Goal: Transaction & Acquisition: Purchase product/service

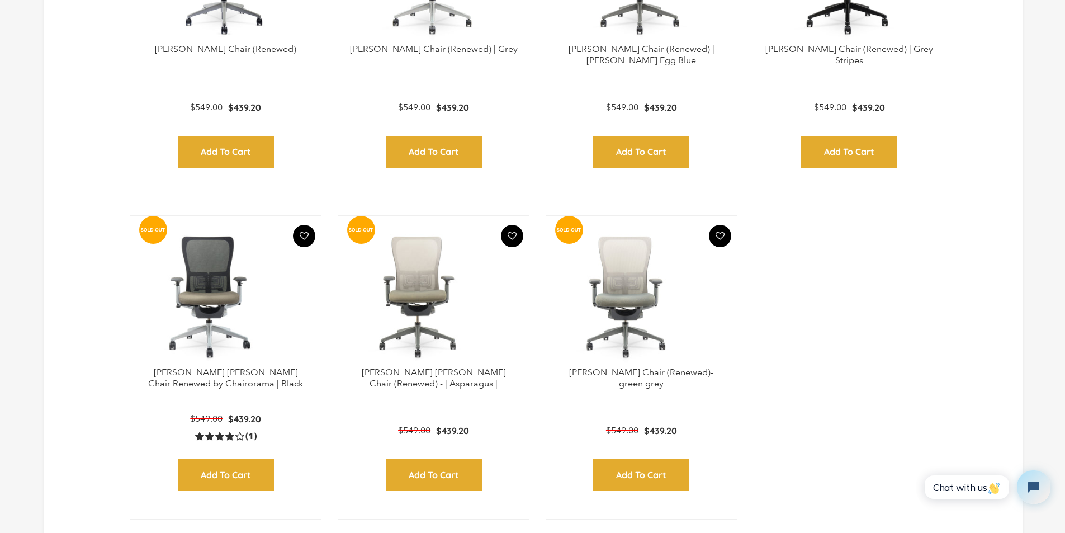
scroll to position [606, 0]
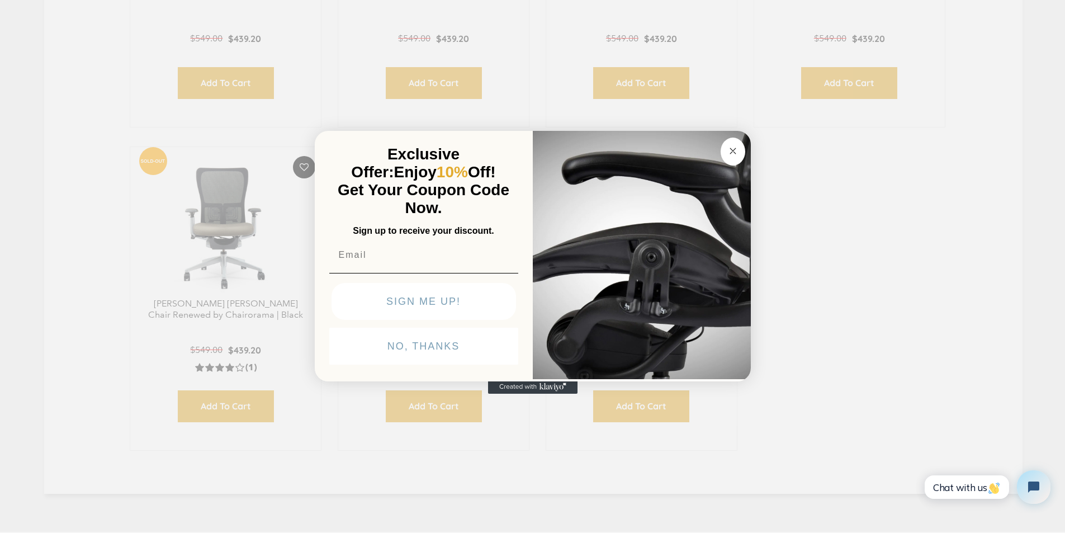
click input "Submit" at bounding box center [0, 0] width 0 height 0
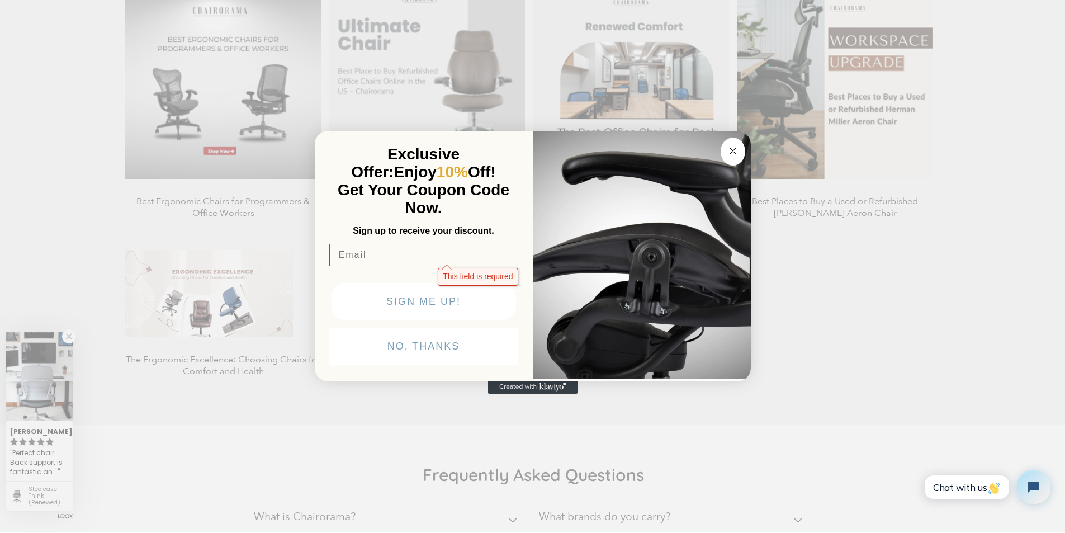
scroll to position [1212, 0]
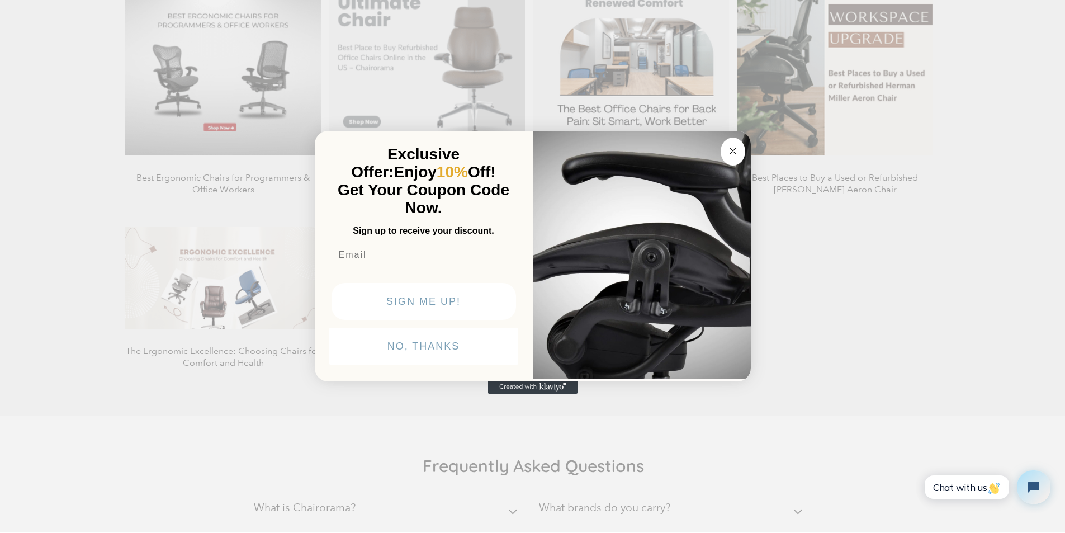
click at [599, 379] on img "POPUP Form" at bounding box center [642, 254] width 218 height 251
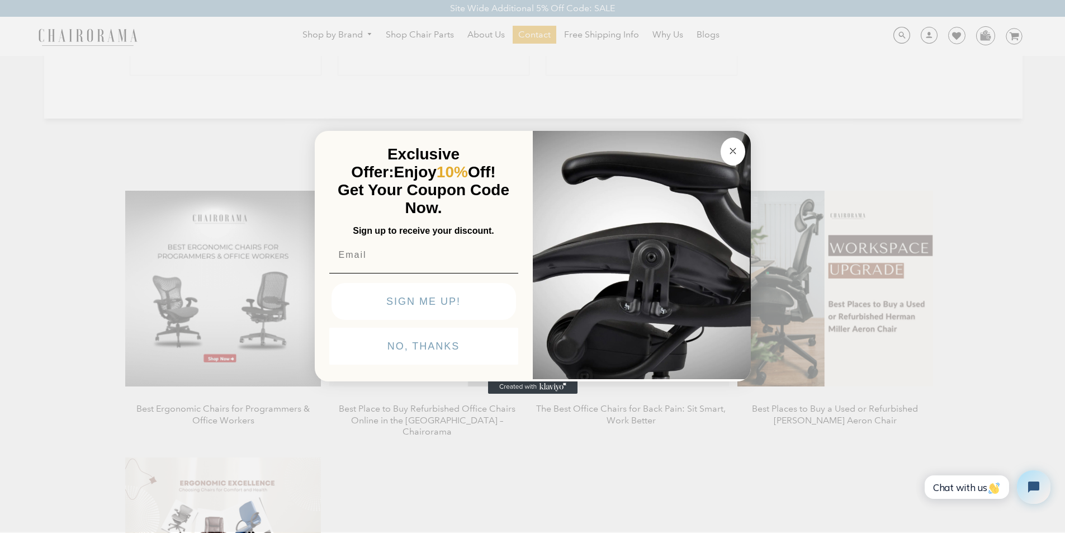
scroll to position [978, 0]
click at [432, 145] on span "Exclusive Offer:" at bounding box center [405, 162] width 108 height 35
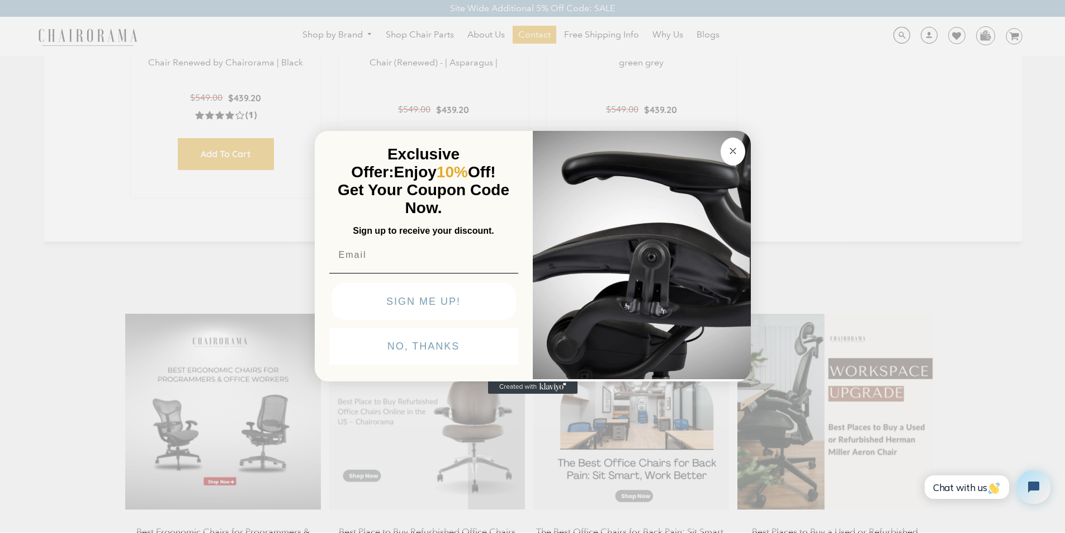
scroll to position [856, 0]
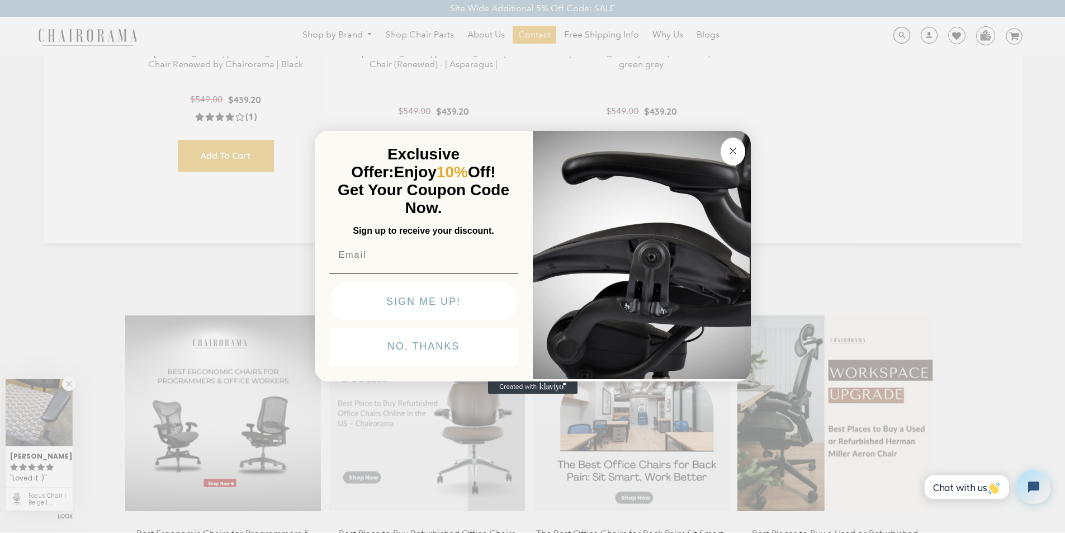
click at [589, 129] on img "POPUP Form" at bounding box center [642, 254] width 218 height 251
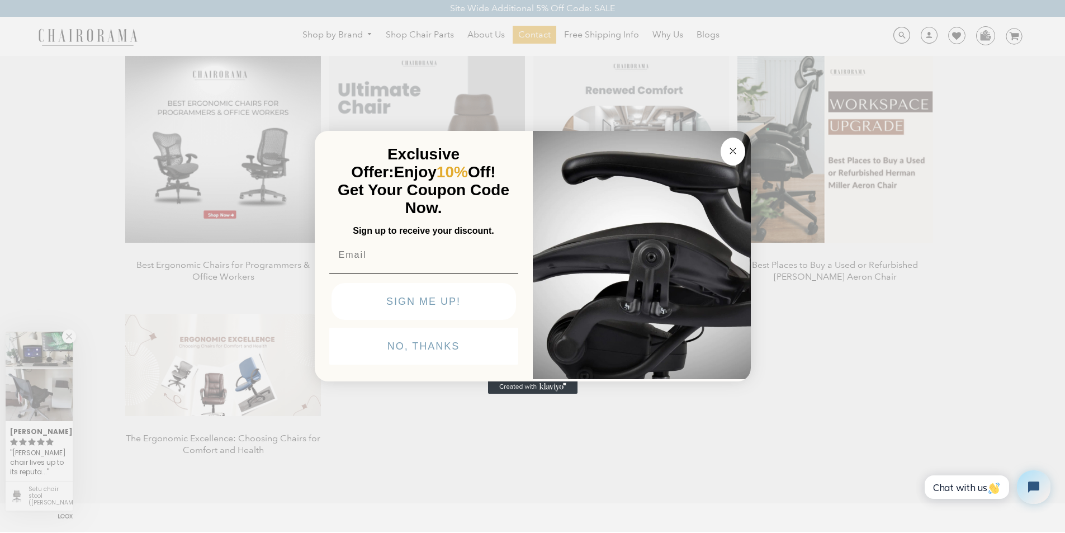
scroll to position [1147, 0]
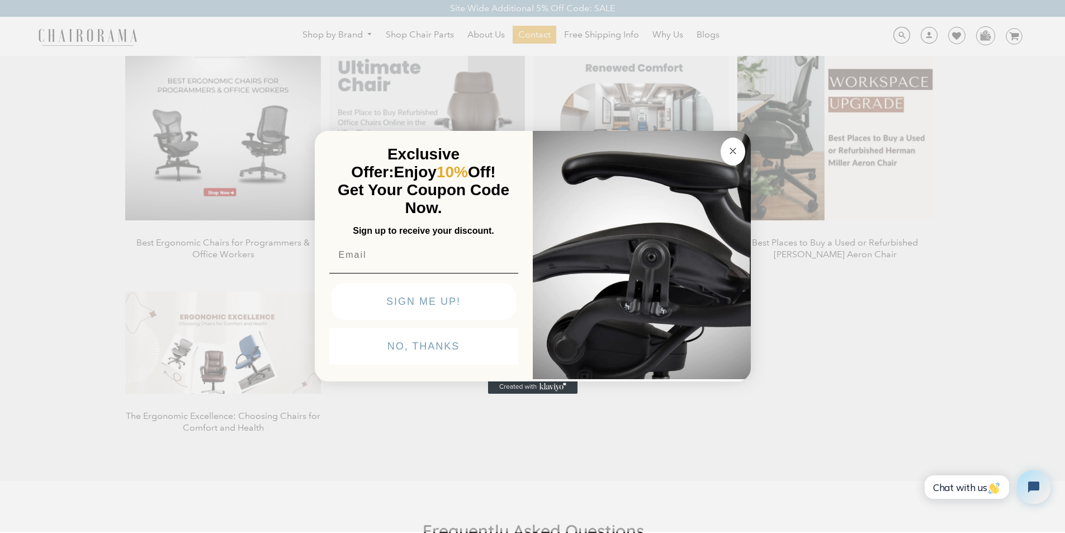
click at [367, 244] on input "Email" at bounding box center [423, 255] width 189 height 22
type input "Roberta.Balistreri64@yahoo.com"
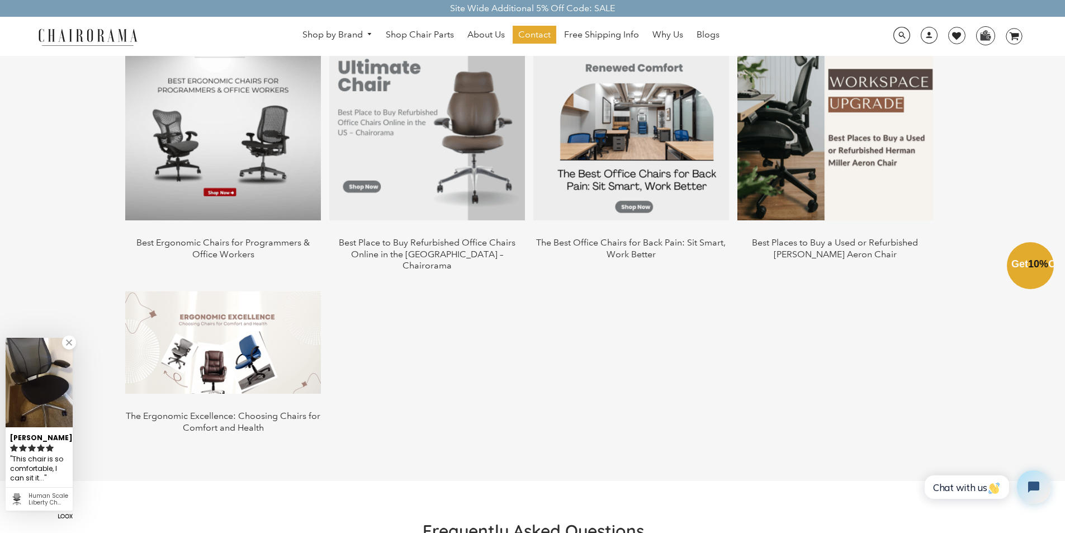
click at [188, 235] on div "Close dialog Exclusive Offer: Enjoy 10% Off! Get Your Coupon Code Now. Sign up …" at bounding box center [532, 265] width 1065 height 533
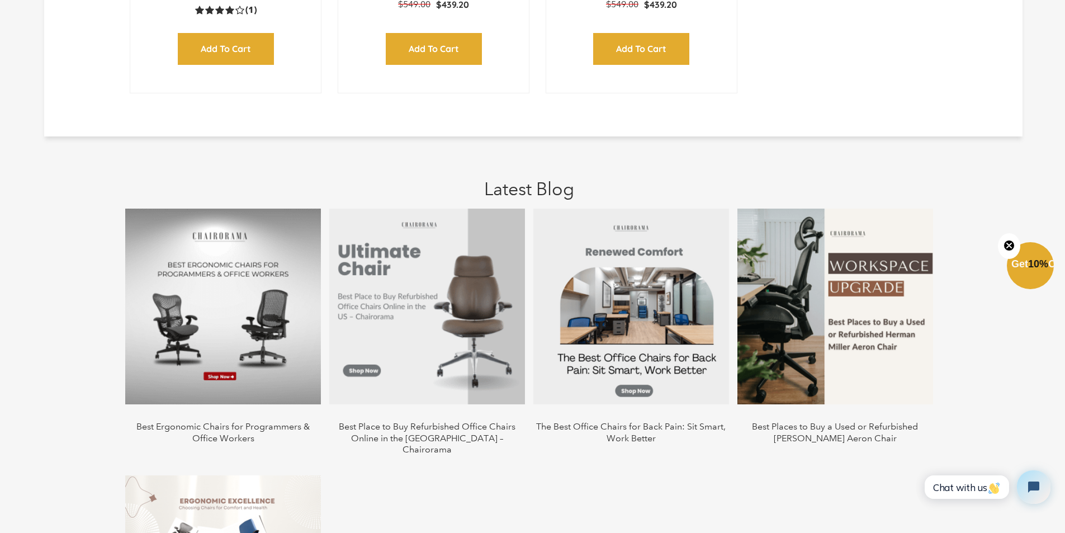
scroll to position [1031, 0]
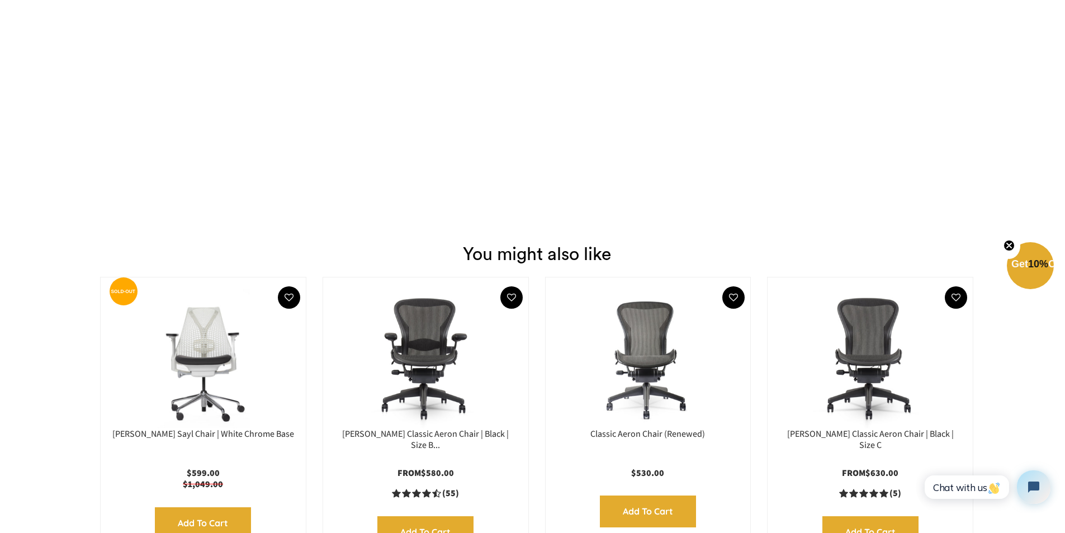
scroll to position [1491, 0]
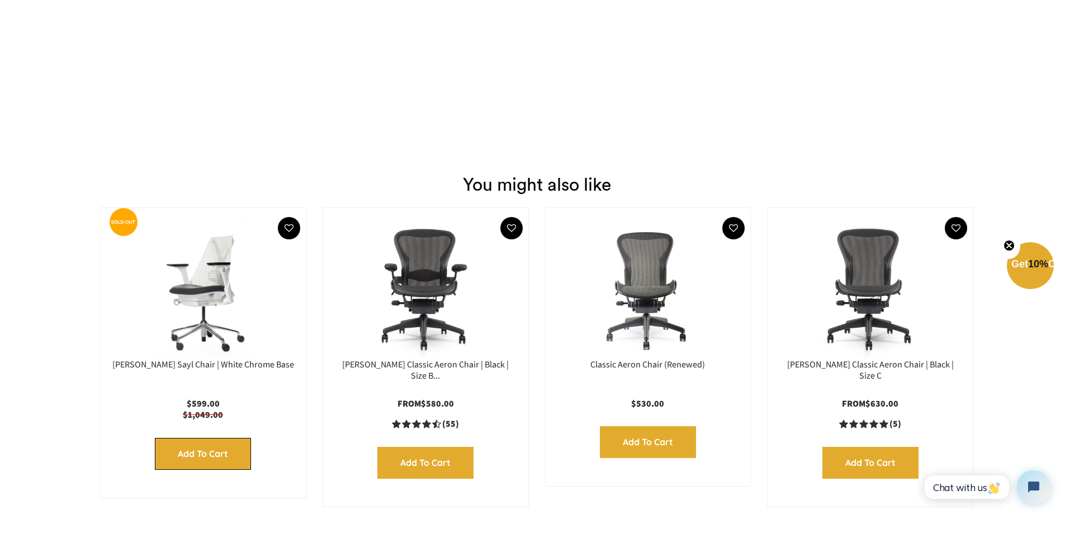
click at [174, 438] on input "Add to Cart" at bounding box center [203, 454] width 96 height 32
